Goal: Communication & Community: Answer question/provide support

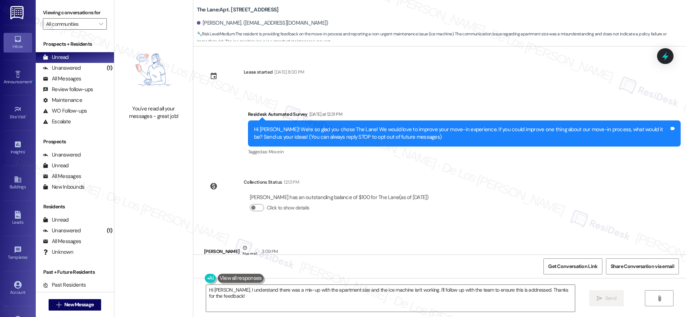
scroll to position [205, 0]
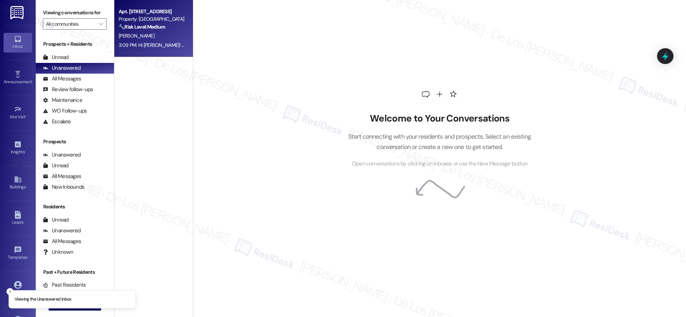
click at [133, 11] on div "Apt. [STREET_ADDRESS]" at bounding box center [152, 12] width 66 height 8
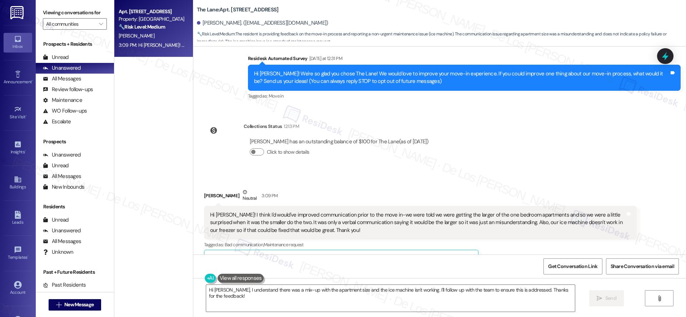
scroll to position [38, 0]
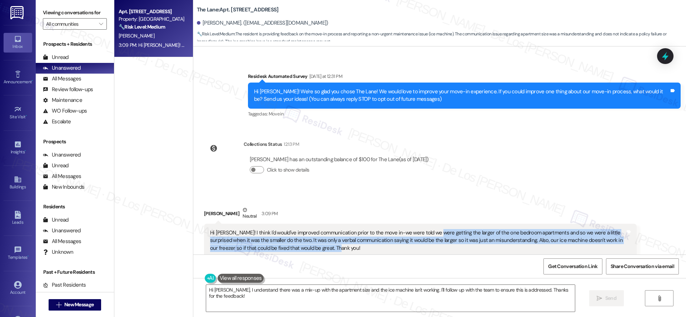
drag, startPoint x: 425, startPoint y: 231, endPoint x: 497, endPoint y: 247, distance: 73.9
click at [497, 247] on div "Hi [PERSON_NAME]! I think I'd would've improved communication prior to the move…" at bounding box center [417, 240] width 415 height 23
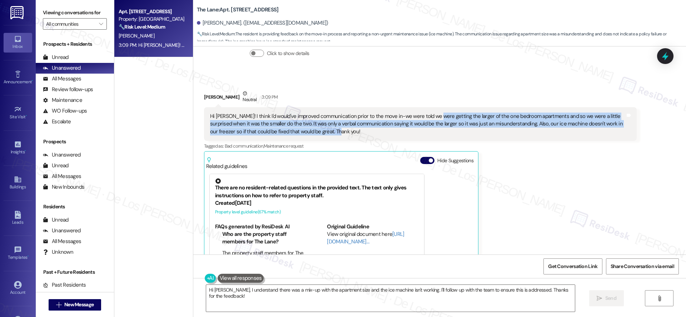
scroll to position [205, 0]
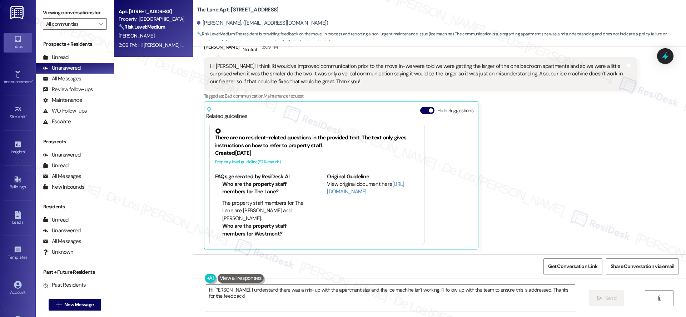
click at [440, 181] on div "There are no resident-related questions in the provided text. The text only giv…" at bounding box center [341, 183] width 270 height 127
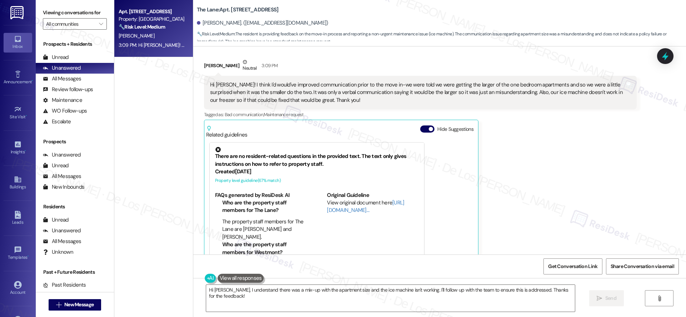
scroll to position [185, 0]
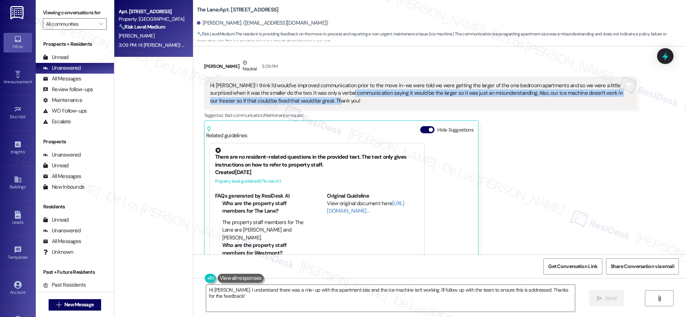
drag, startPoint x: 330, startPoint y: 94, endPoint x: 375, endPoint y: 105, distance: 46.2
click at [375, 105] on div "Hi [PERSON_NAME]! I think I'd would've improved communication prior to the move…" at bounding box center [420, 94] width 433 height 34
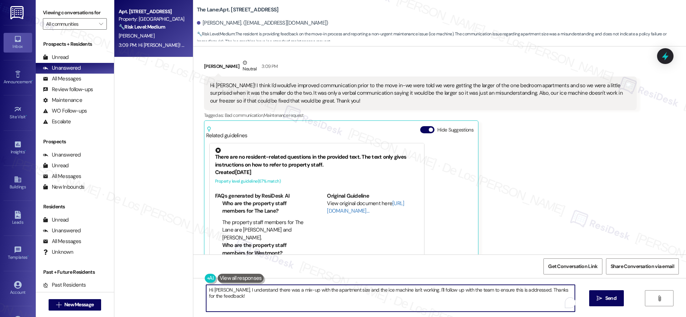
drag, startPoint x: 412, startPoint y: 291, endPoint x: 443, endPoint y: 299, distance: 32.9
click at [438, 301] on textarea "Hi [PERSON_NAME], I understand there was a mix-up with the apartment size and t…" at bounding box center [390, 298] width 369 height 27
paste textarea "I understand there was a mix-up with the apartment size and that the ice machin…"
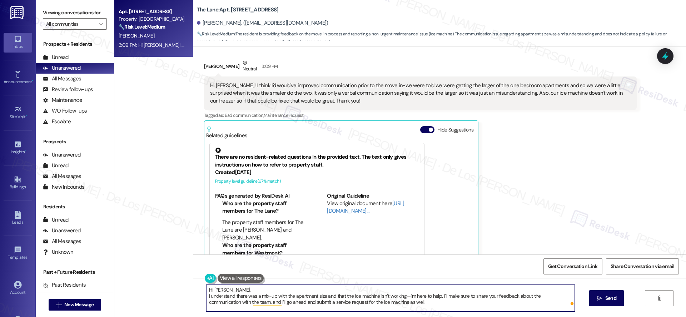
click at [206, 298] on textarea "Hi [PERSON_NAME], I understand there was a mix-up with the apartment size and t…" at bounding box center [390, 298] width 369 height 27
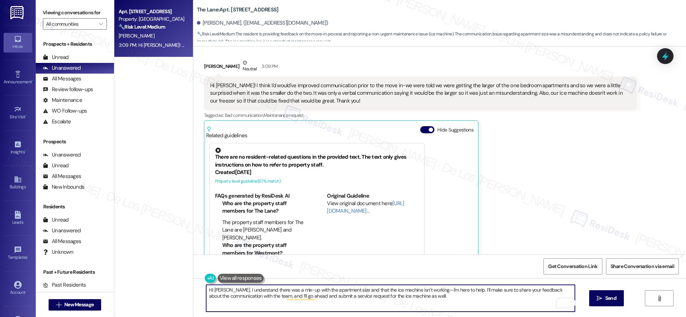
click at [438, 296] on textarea "Hi [PERSON_NAME], I understand there was a mix-up with the apartment size and t…" at bounding box center [390, 298] width 369 height 27
click at [437, 300] on textarea "Hi [PERSON_NAME], I understand there was a mix-up with the apartment size and t…" at bounding box center [390, 298] width 369 height 27
paste textarea "Do we have your permission to enter if you’re not home? Also, do you have any p…"
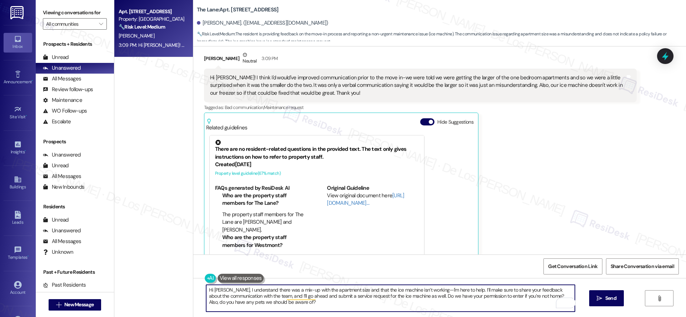
scroll to position [205, 0]
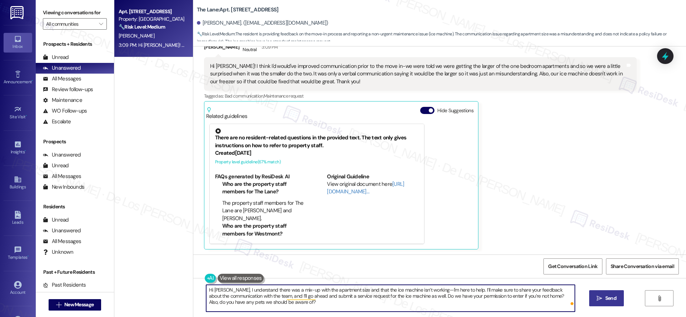
type textarea "Hi [PERSON_NAME], I understand there was a mix-up with the apartment size and t…"
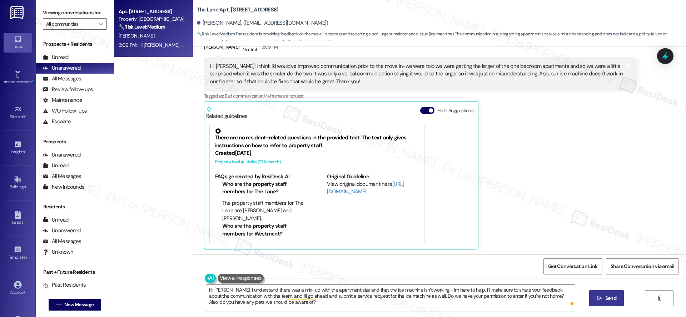
click at [607, 300] on span "Send" at bounding box center [611, 299] width 11 height 8
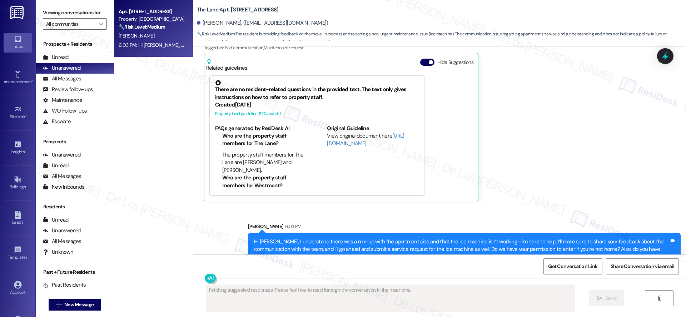
scroll to position [270, 0]
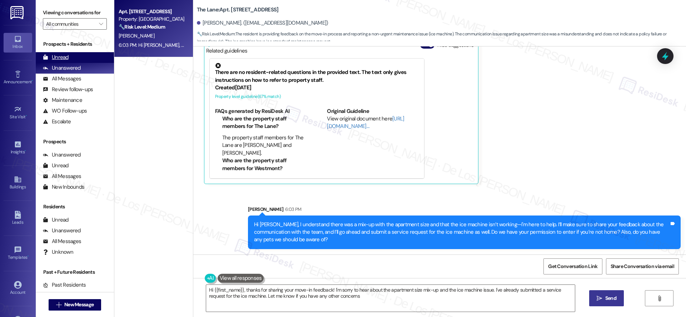
type textarea "Hi {{first_name}}, thanks for sharing your move-in feedback! I'm sorry to hear …"
click at [93, 57] on div "Unread (0)" at bounding box center [75, 57] width 78 height 11
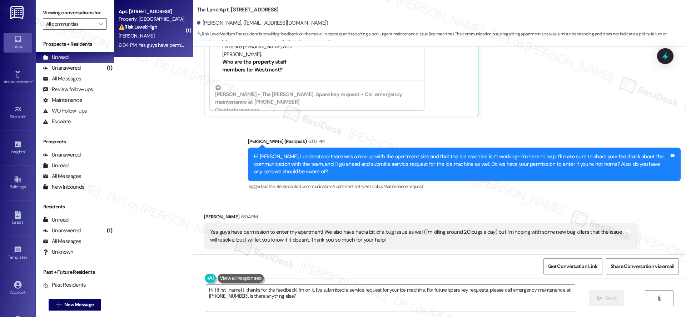
scroll to position [47, 0]
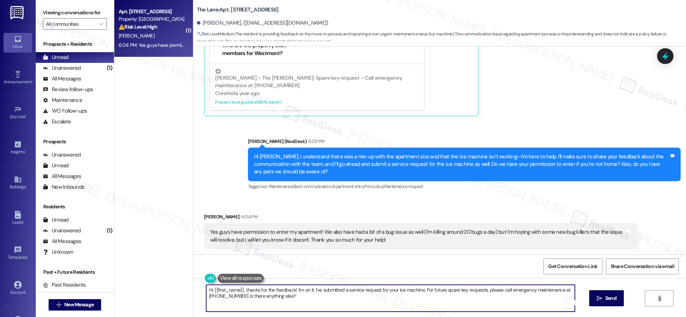
click at [380, 298] on textarea "Hi {{first_name}}, thanks for the feedback! I'm on it. I've submitted a service…" at bounding box center [390, 298] width 369 height 27
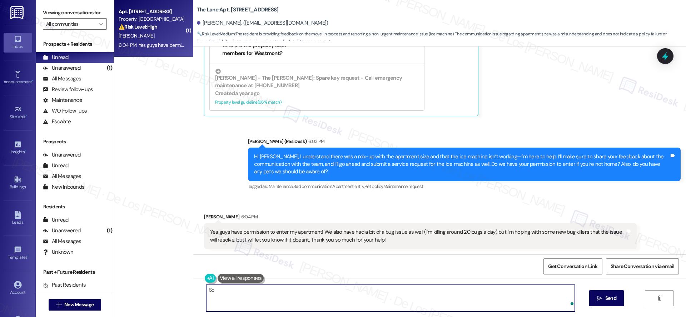
type textarea "S"
type textarea "A"
type textarea "Thanks"
